Goal: Information Seeking & Learning: Learn about a topic

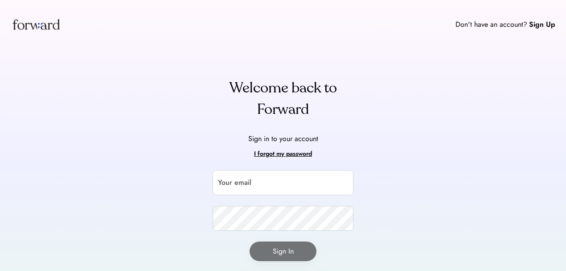
drag, startPoint x: 9, startPoint y: 21, endPoint x: 21, endPoint y: 25, distance: 11.9
click at [13, 22] on div "Don't have an account? Sign Up" at bounding box center [283, 24] width 566 height 49
click at [21, 25] on img at bounding box center [36, 24] width 51 height 27
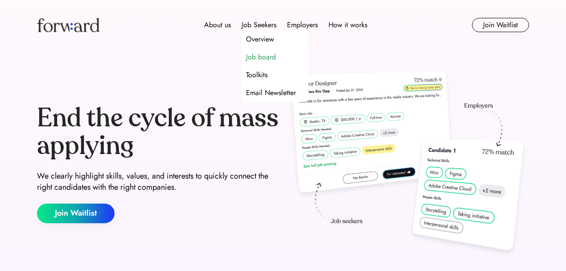
click at [269, 56] on div "Job board" at bounding box center [261, 57] width 30 height 11
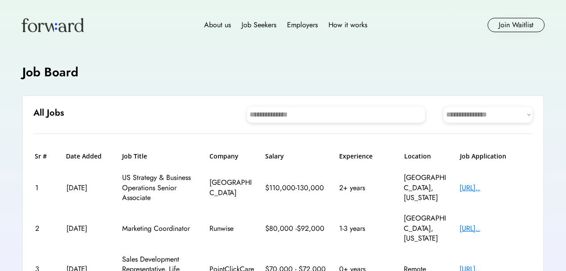
click at [451, 110] on select "**********" at bounding box center [488, 115] width 89 height 16
select select "********"
click at [444, 107] on select "**********" at bounding box center [488, 115] width 89 height 16
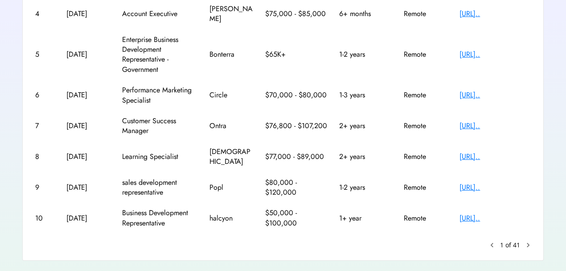
scroll to position [272, 0]
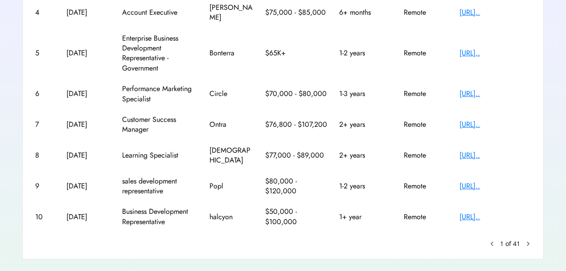
click at [531, 239] on text "chevron_right" at bounding box center [528, 243] width 9 height 9
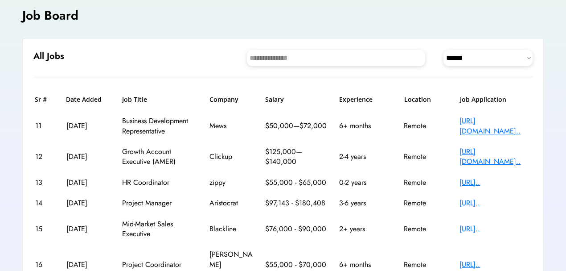
scroll to position [87, 0]
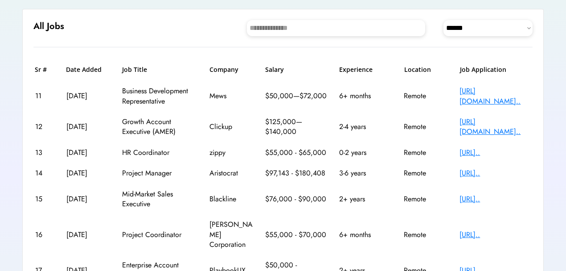
drag, startPoint x: 483, startPoint y: 173, endPoint x: 498, endPoint y: 175, distance: 15.3
click at [498, 175] on div "[URL].." at bounding box center [495, 173] width 71 height 10
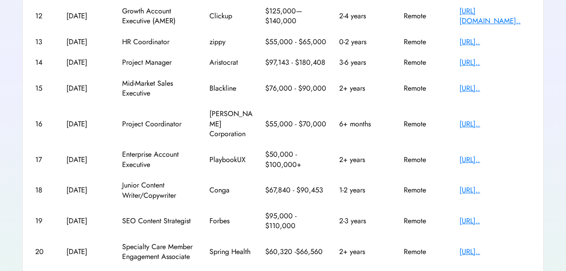
scroll to position [235, 0]
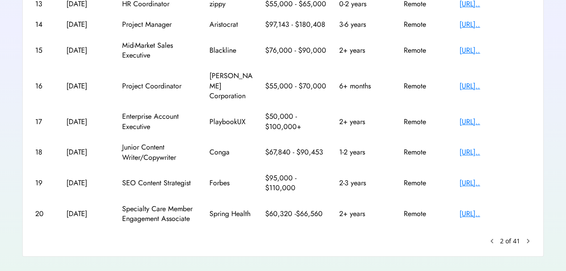
click at [527, 236] on text "chevron_right" at bounding box center [528, 240] width 9 height 9
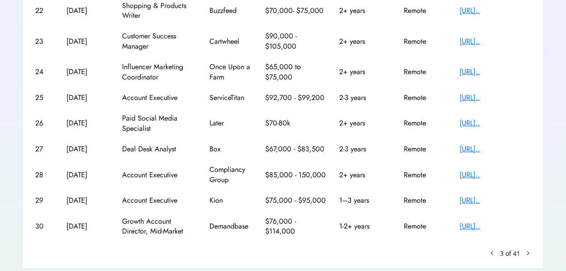
scroll to position [222, 0]
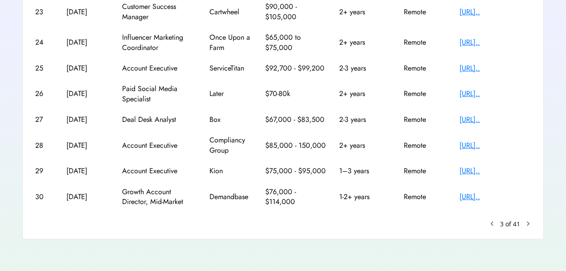
click at [529, 222] on text "chevron_right" at bounding box center [528, 223] width 9 height 9
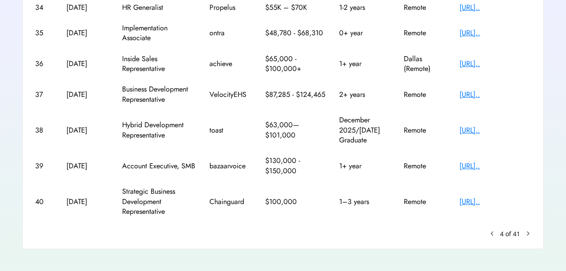
scroll to position [272, 0]
